Goal: Information Seeking & Learning: Learn about a topic

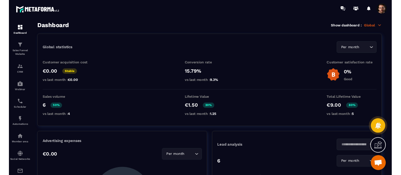
scroll to position [99, 0]
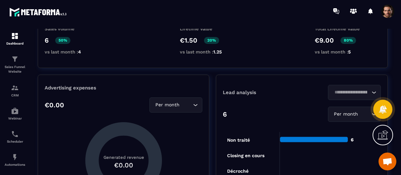
click at [369, 27] on section "Dashboard Sales Funnel Website CRM Webinar Scheduler Automations Member area So…" at bounding box center [200, 102] width 401 height 160
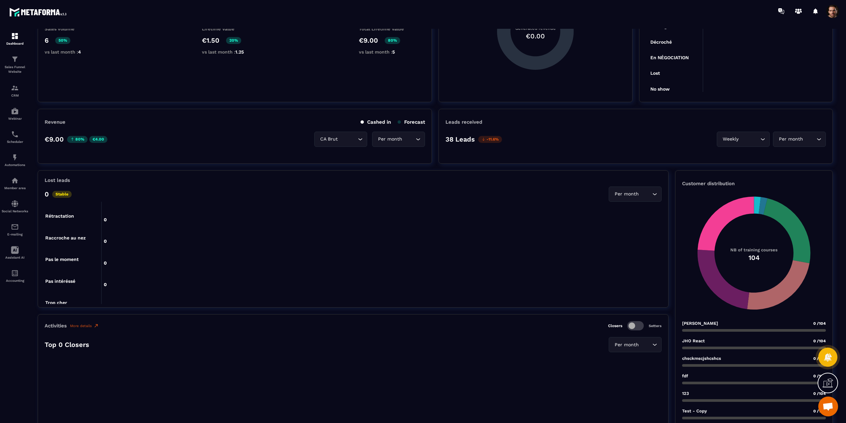
click at [54, 181] on p "Lost leads" at bounding box center [57, 180] width 25 height 6
copy p "Lost leads"
click at [55, 232] on p "Activities" at bounding box center [56, 326] width 22 height 6
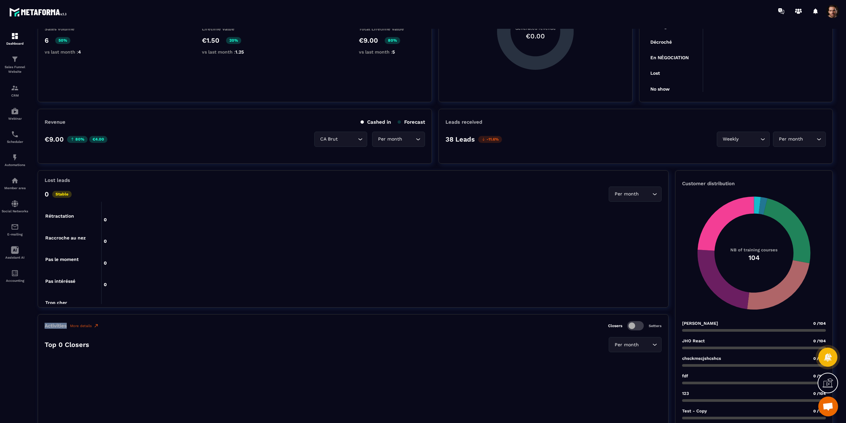
click at [55, 232] on p "Activities" at bounding box center [56, 326] width 22 height 6
copy p "Activities"
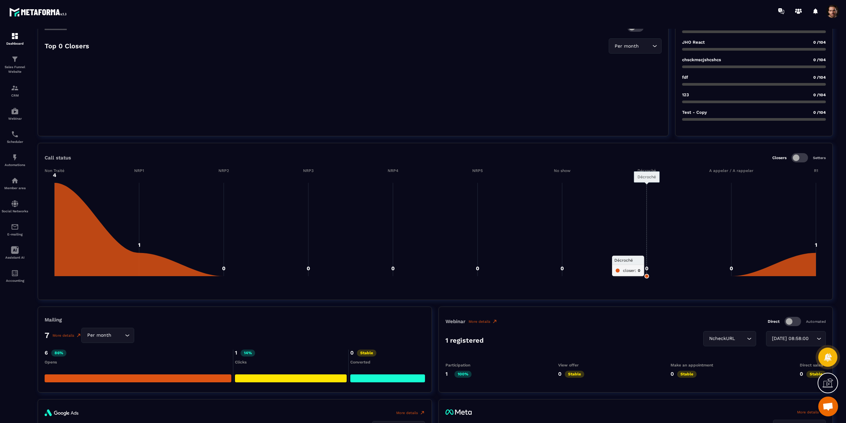
scroll to position [430, 0]
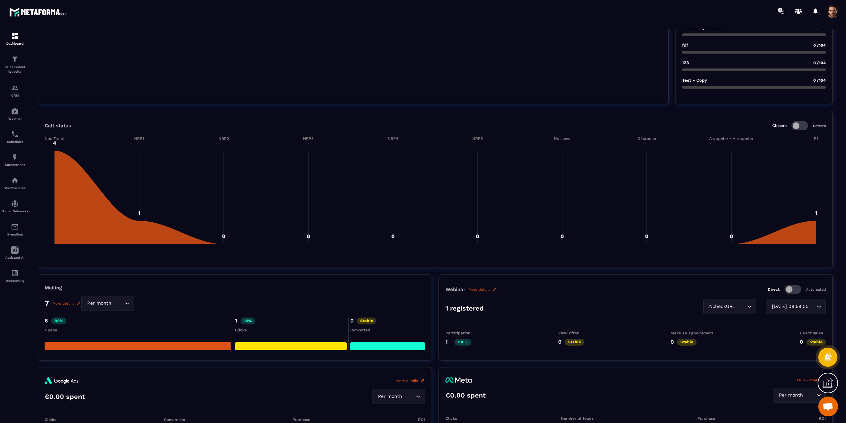
click at [61, 125] on p "Call status" at bounding box center [58, 126] width 26 height 6
copy p "Call status"
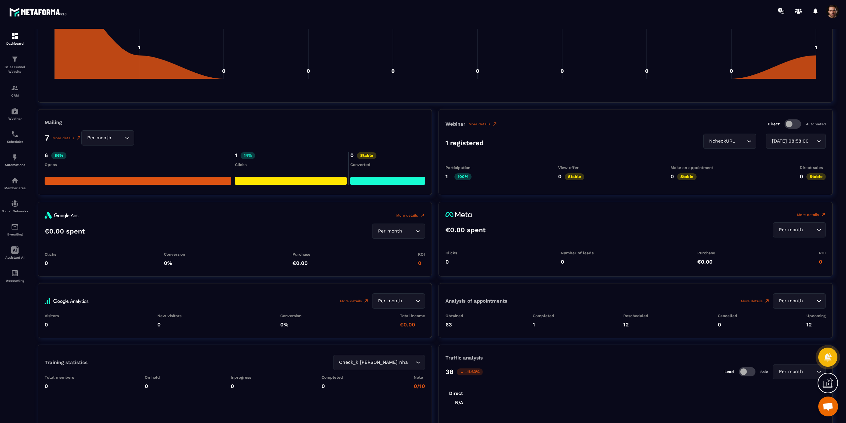
click at [54, 122] on p "Mailing" at bounding box center [235, 122] width 380 height 6
copy p "Mailing"
click at [451, 123] on p "Webinar" at bounding box center [456, 124] width 20 height 6
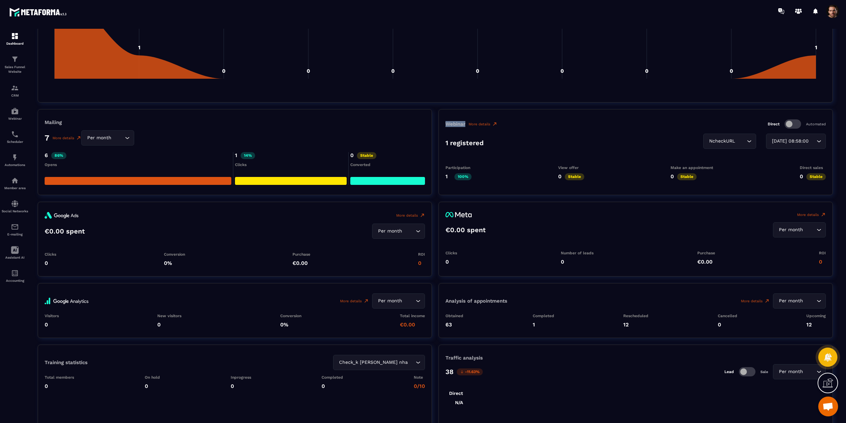
copy p "Webinar"
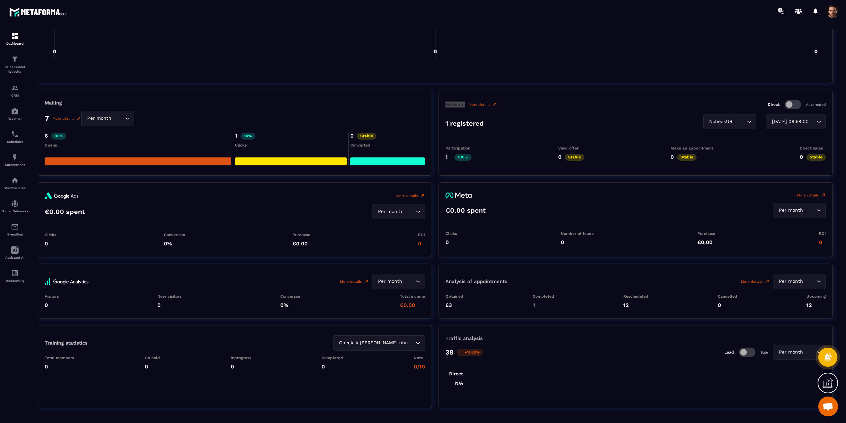
scroll to position [632, 0]
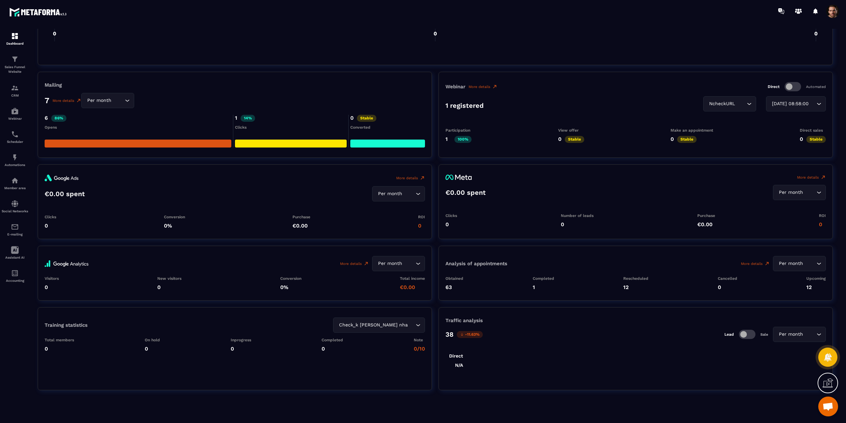
click at [464, 103] on p "1 registered" at bounding box center [465, 105] width 38 height 8
copy div "1 registered"
click at [448, 88] on p "Webinar" at bounding box center [456, 87] width 20 height 6
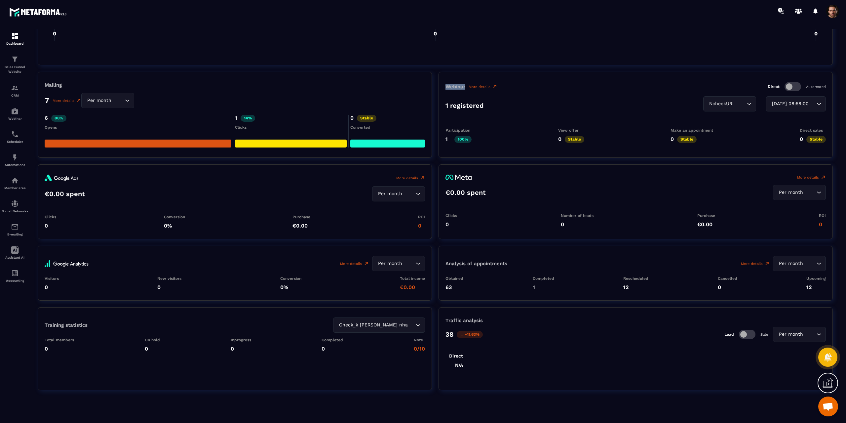
click at [448, 88] on p "Webinar" at bounding box center [456, 87] width 20 height 6
copy p "Webinar"
click at [73, 178] on img at bounding box center [62, 178] width 34 height 7
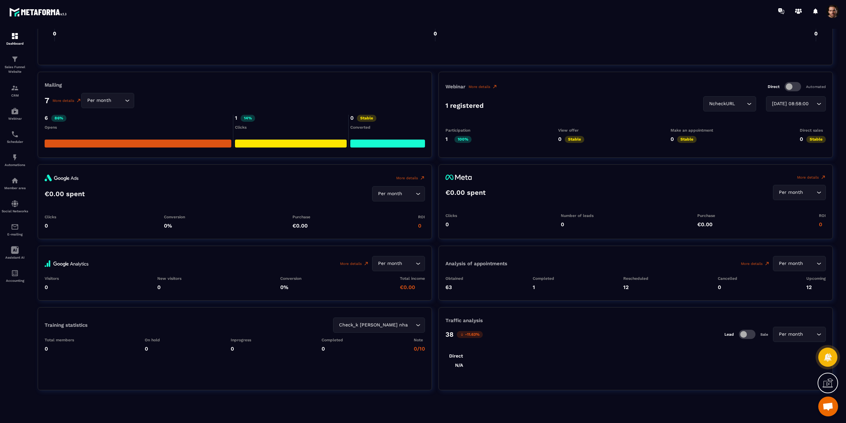
drag, startPoint x: 93, startPoint y: 178, endPoint x: 55, endPoint y: 179, distance: 38.7
click at [55, 179] on div "More details" at bounding box center [235, 178] width 380 height 7
click at [470, 232] on p "Analysis of appointments" at bounding box center [477, 263] width 62 height 6
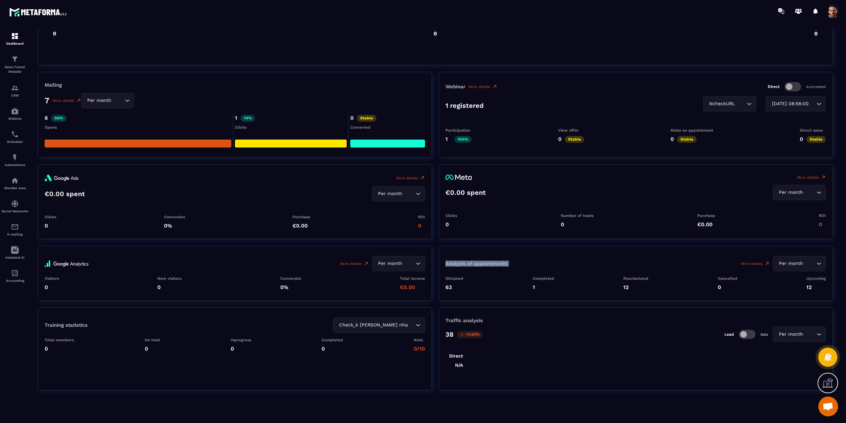
copy p "Analysis of appointments"
click at [77, 232] on p "Training statistics" at bounding box center [66, 325] width 43 height 6
copy div "Training statistics"
